Goal: Task Accomplishment & Management: Manage account settings

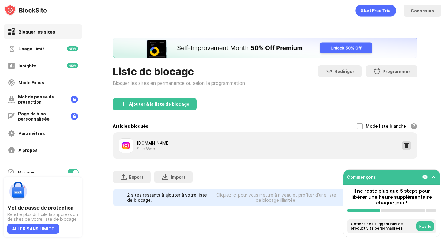
click at [405, 146] on img at bounding box center [406, 145] width 6 height 6
